Goal: Task Accomplishment & Management: Manage account settings

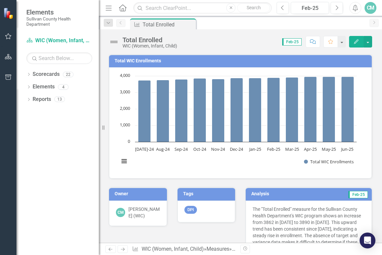
click at [356, 45] on button "Edit" at bounding box center [356, 42] width 15 height 12
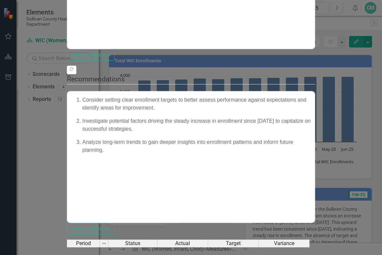
scroll to position [342, 0]
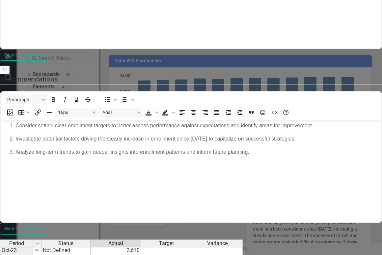
type textarea "3918"
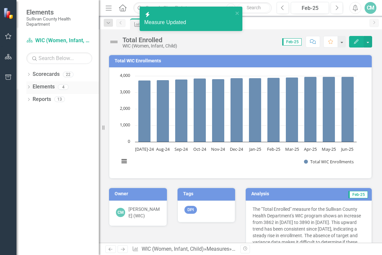
click at [44, 85] on link "Elements" at bounding box center [44, 87] width 22 height 8
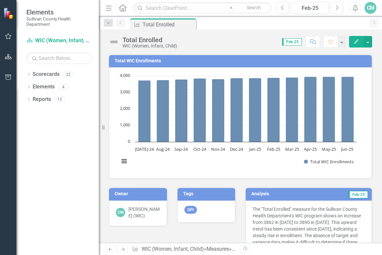
click at [26, 86] on div "Dropdown Scorecards 22 Dropdown Sullivan County Regional Health Department CHAN…" at bounding box center [57, 162] width 82 height 186
click at [28, 86] on icon "Dropdown" at bounding box center [28, 88] width 5 height 4
click at [56, 114] on link "Measure Measures" at bounding box center [42, 112] width 33 height 8
click at [23, 112] on icon at bounding box center [22, 111] width 2 height 3
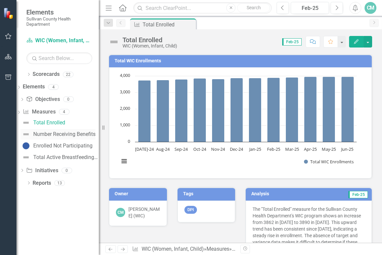
click at [59, 132] on div "Number Receiving Benefits" at bounding box center [64, 134] width 62 height 6
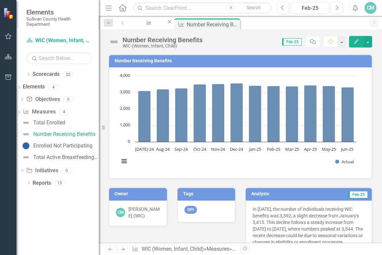
click at [358, 37] on button "Edit" at bounding box center [356, 42] width 15 height 12
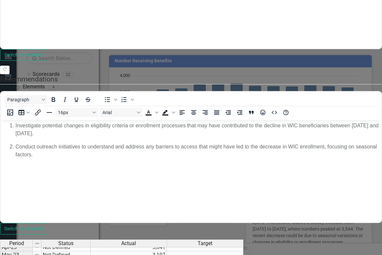
scroll to position [342, 0]
type textarea "3314"
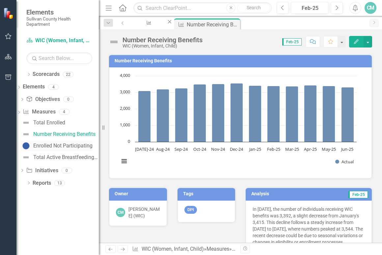
click at [61, 146] on div "Enrolled Not Participating" at bounding box center [62, 146] width 59 height 6
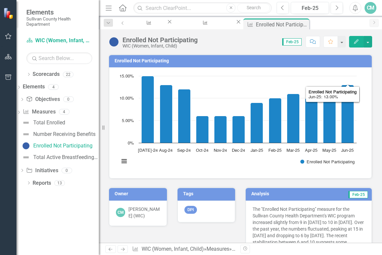
click at [354, 45] on button "Edit" at bounding box center [356, 42] width 15 height 12
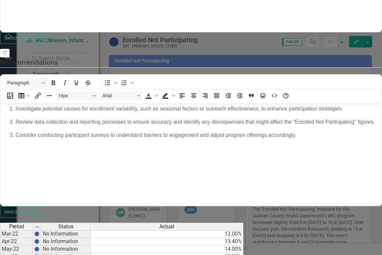
scroll to position [342, 0]
type textarea "13"
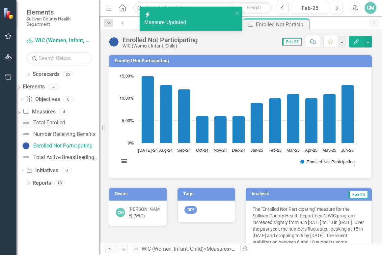
click at [60, 124] on div "Total Enrolled" at bounding box center [49, 123] width 32 height 6
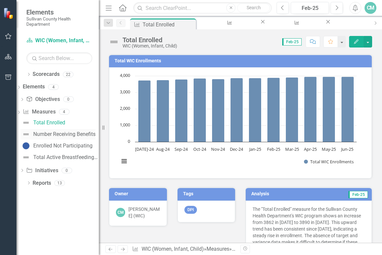
click at [60, 133] on div "Number Receiving Benefits" at bounding box center [64, 134] width 62 height 6
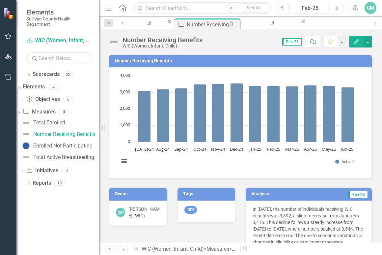
click at [64, 119] on link "Total Enrolled" at bounding box center [42, 122] width 45 height 11
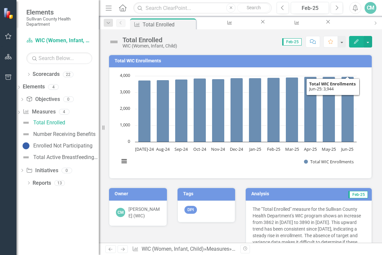
click at [349, 59] on h3 "Total WIC Enrollments" at bounding box center [242, 60] width 254 height 5
click at [357, 45] on button "Edit" at bounding box center [356, 42] width 15 height 12
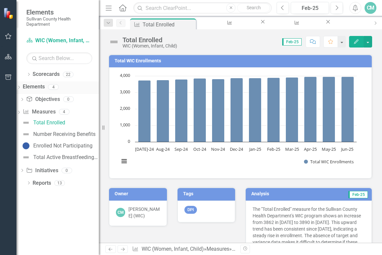
click at [43, 90] on link "Elements" at bounding box center [34, 87] width 22 height 8
click at [60, 98] on link "Objective Objectives" at bounding box center [43, 100] width 34 height 8
click at [55, 113] on link "Measure Measures" at bounding box center [39, 112] width 33 height 8
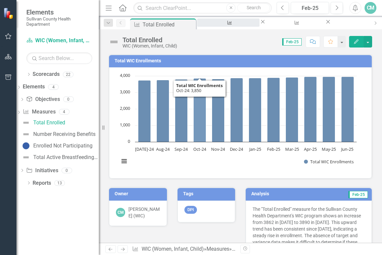
click at [226, 25] on div "Number Receiving Benefits" at bounding box center [228, 29] width 50 height 8
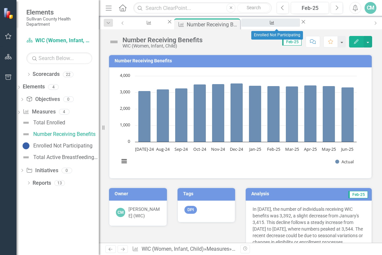
click at [265, 25] on div "Enrolled Not Participating" at bounding box center [271, 29] width 47 height 8
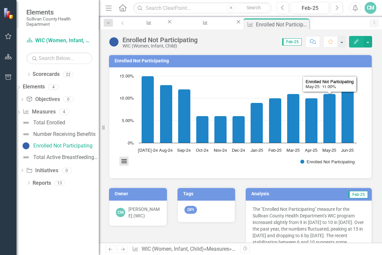
click at [126, 161] on button "View chart menu, Chart" at bounding box center [124, 161] width 9 height 9
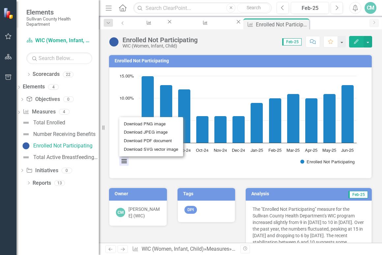
click at [172, 169] on rect "Interactive chart" at bounding box center [238, 122] width 244 height 99
